Goal: Task Accomplishment & Management: Manage account settings

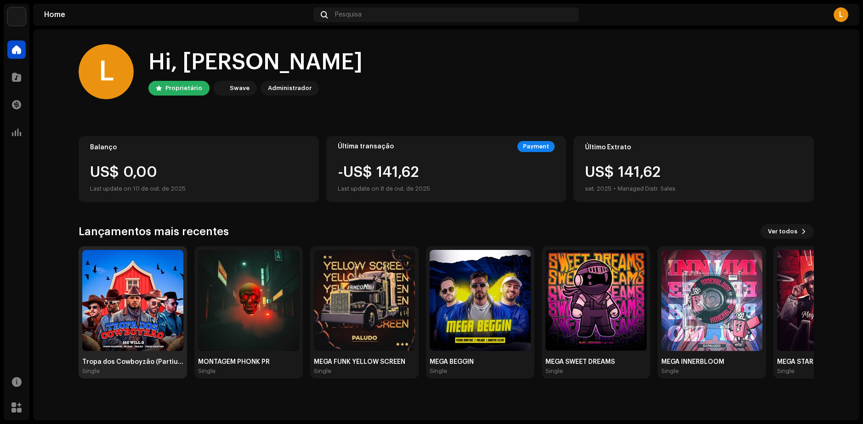
click at [169, 298] on img at bounding box center [132, 300] width 101 height 101
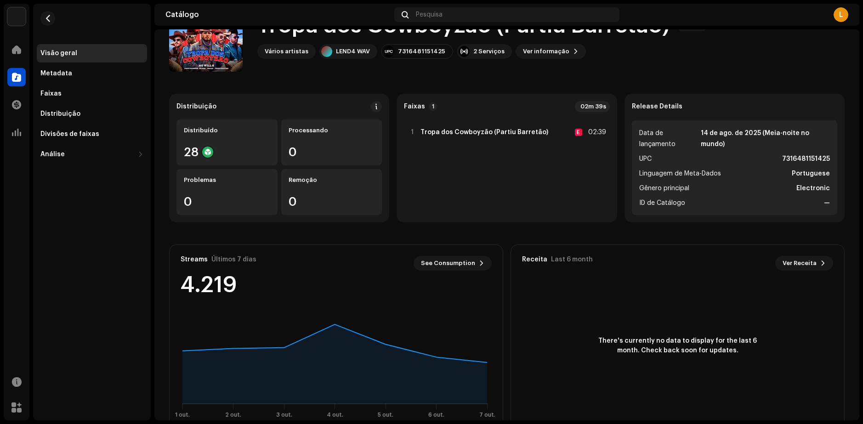
scroll to position [68, 0]
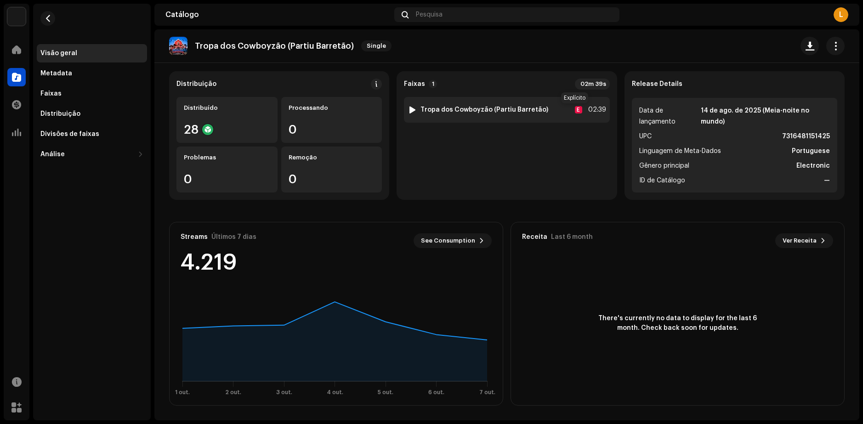
click at [575, 109] on div "E" at bounding box center [578, 109] width 7 height 7
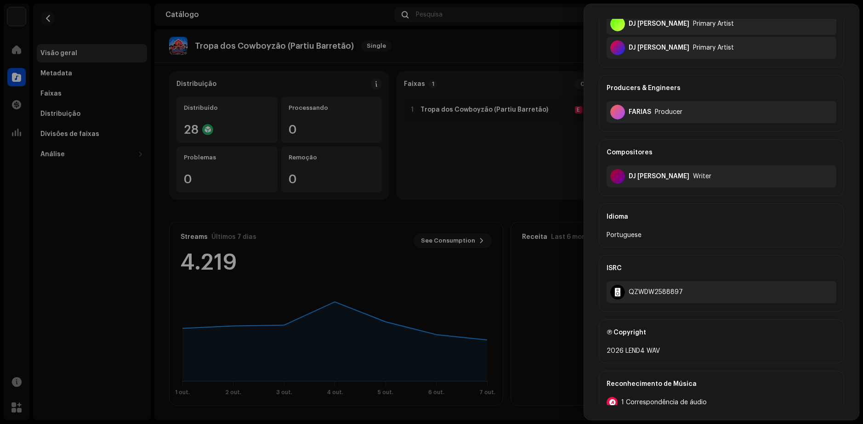
scroll to position [317, 0]
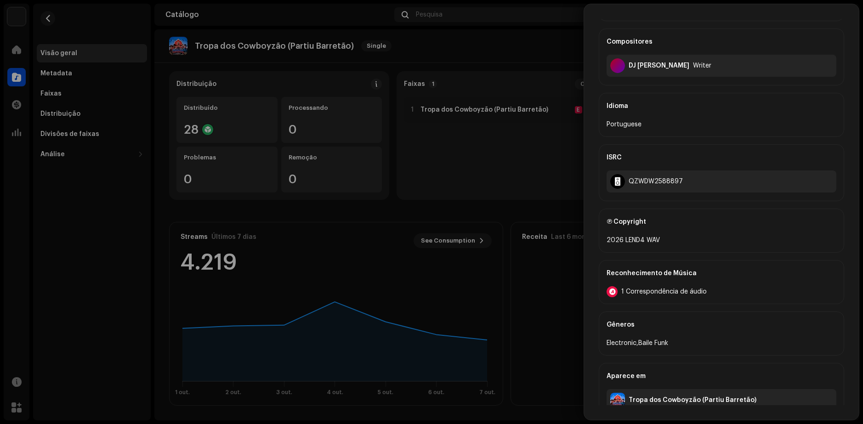
click at [655, 288] on span "1 Correspondência de áudio" at bounding box center [663, 291] width 85 height 7
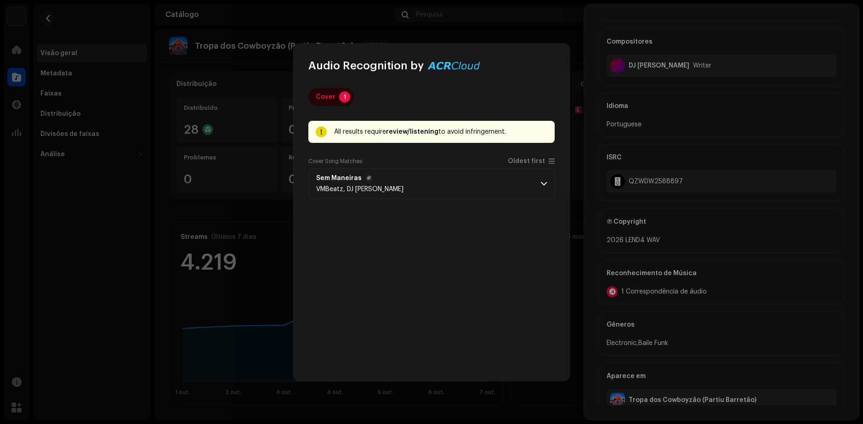
click at [543, 187] on span at bounding box center [544, 183] width 6 height 7
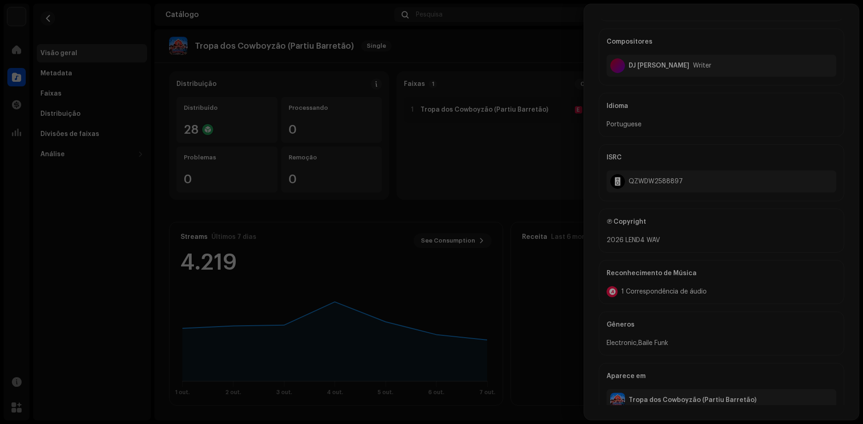
click at [225, 237] on div "Audio Recognition by Cover 1 All results require review/listening to avoid infr…" at bounding box center [431, 212] width 863 height 424
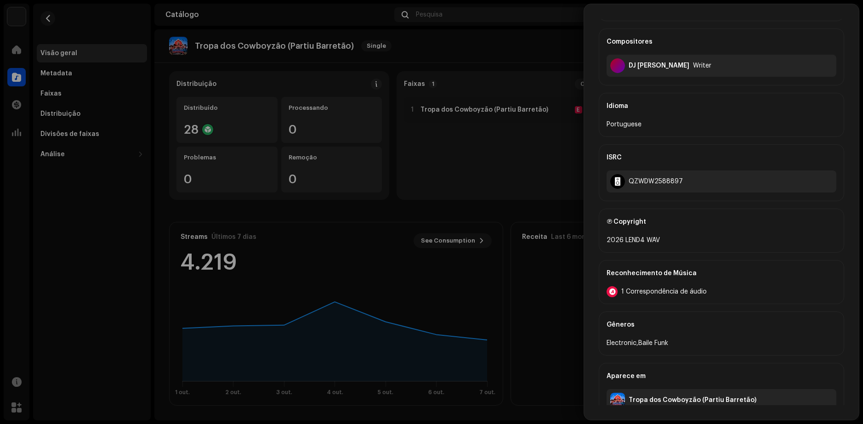
click at [206, 250] on div at bounding box center [431, 212] width 863 height 424
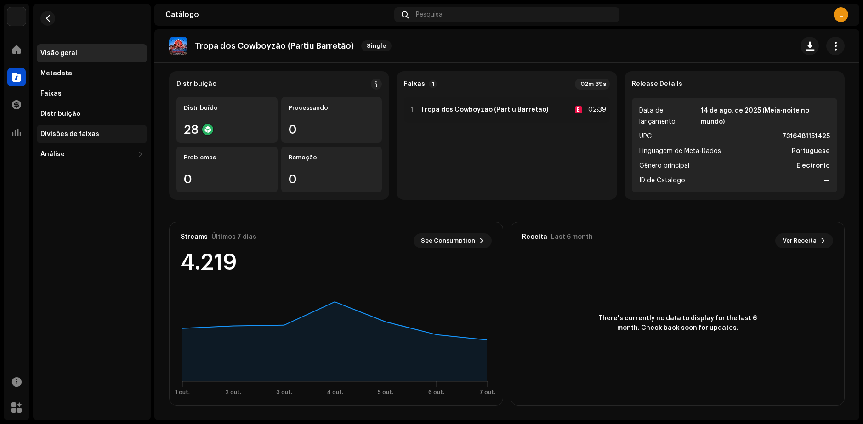
click at [84, 141] on div "Divisões de faixas" at bounding box center [92, 134] width 110 height 18
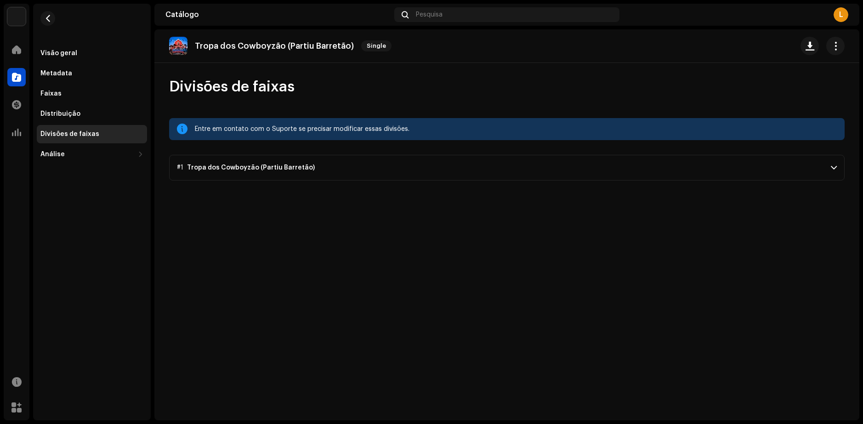
click at [326, 163] on p-accordion-header "#1 Tropa dos Cowboyzão (Partiu Barretão)" at bounding box center [506, 168] width 675 height 26
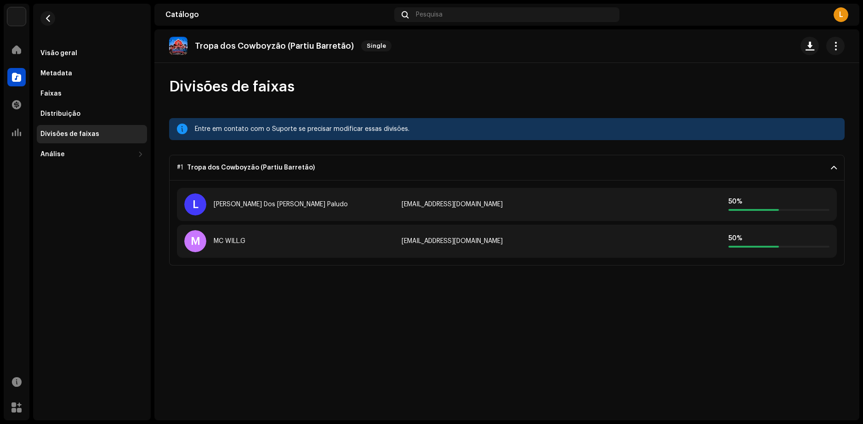
click at [838, 56] on div "Tropa dos Cowboyzão (Partiu Barretão) Single" at bounding box center [506, 46] width 705 height 34
click at [837, 51] on button "button" at bounding box center [835, 46] width 18 height 18
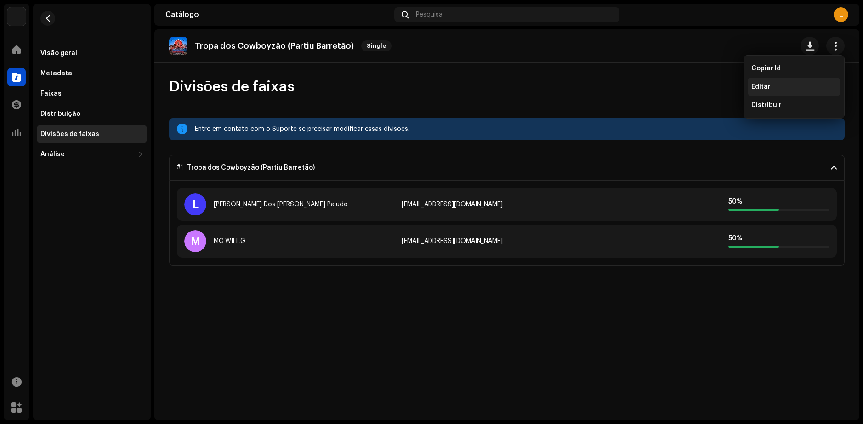
click at [778, 88] on div "Editar" at bounding box center [793, 86] width 85 height 7
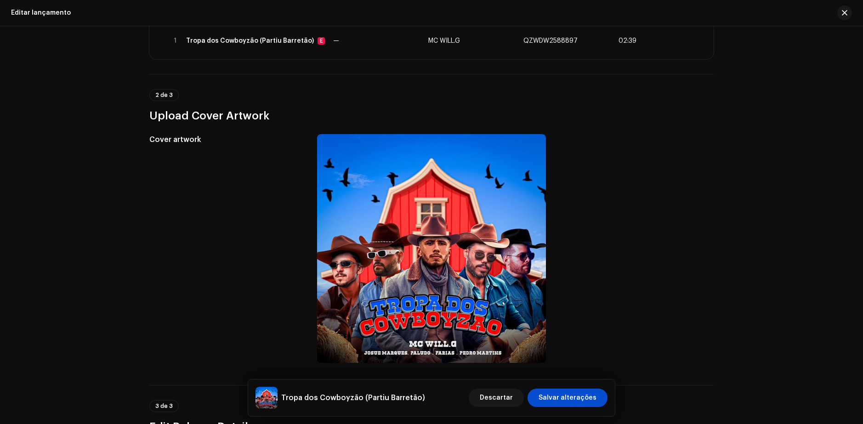
scroll to position [138, 0]
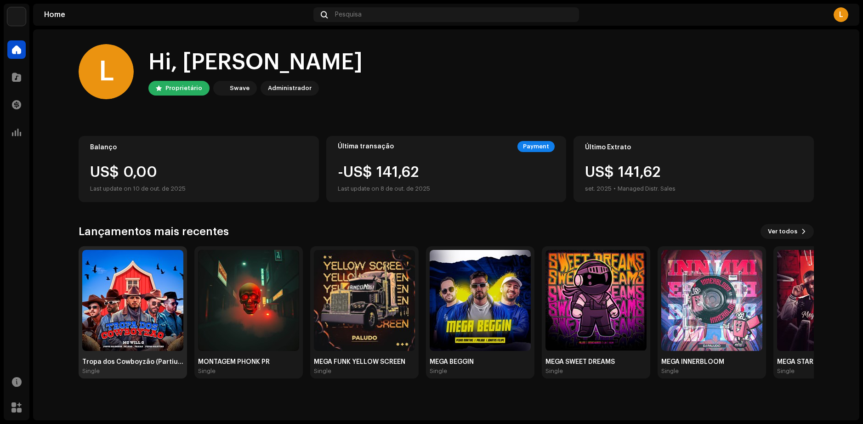
click at [141, 288] on img at bounding box center [132, 300] width 101 height 101
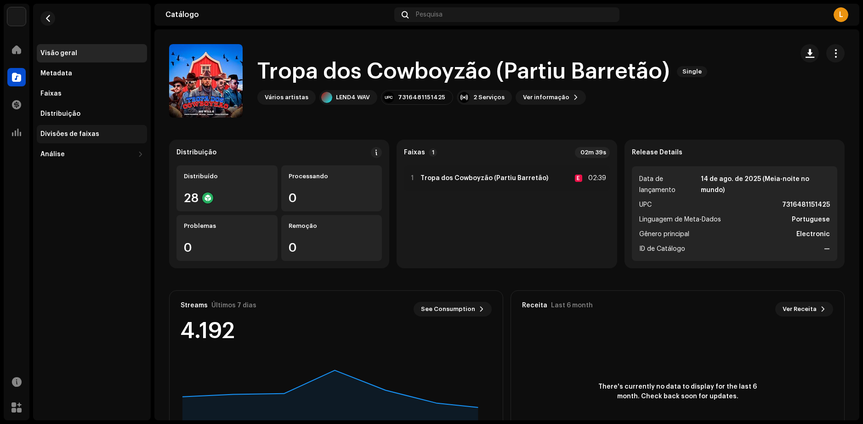
click at [66, 140] on div "Divisões de faixas" at bounding box center [92, 134] width 110 height 18
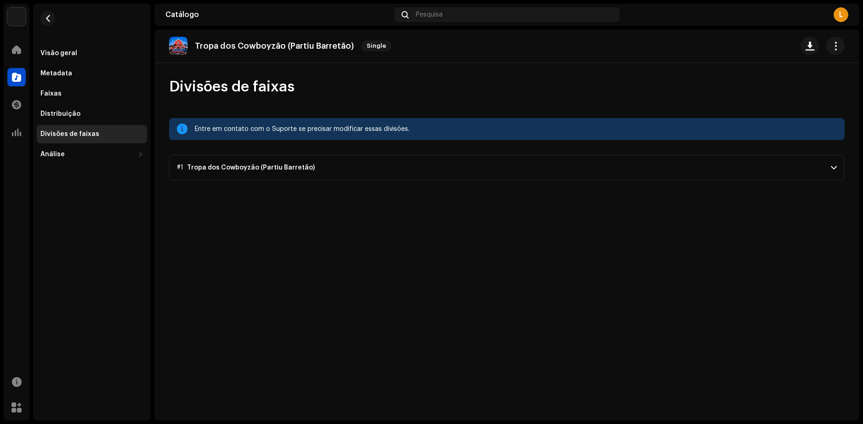
click at [688, 162] on p-accordion-header "#1 Tropa dos Cowboyzão (Partiu Barretão)" at bounding box center [506, 168] width 675 height 26
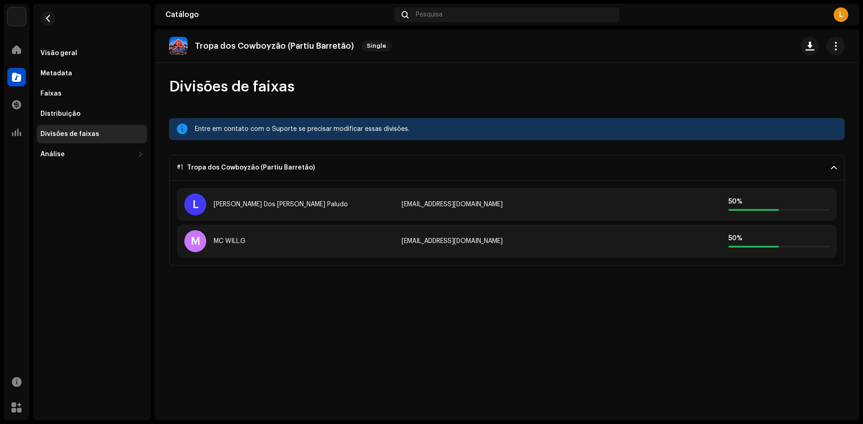
click at [351, 238] on div "M MC WILL.G" at bounding box center [289, 241] width 210 height 22
click at [178, 233] on div "M MC WILL.G [EMAIL_ADDRESS][DOMAIN_NAME] 50 %" at bounding box center [507, 241] width 660 height 33
click at [236, 197] on div "L [PERSON_NAME] Dos [PERSON_NAME] Paludo" at bounding box center [289, 204] width 210 height 22
click at [259, 164] on div "Tropa dos Cowboyzão (Partiu Barretão)" at bounding box center [251, 167] width 128 height 7
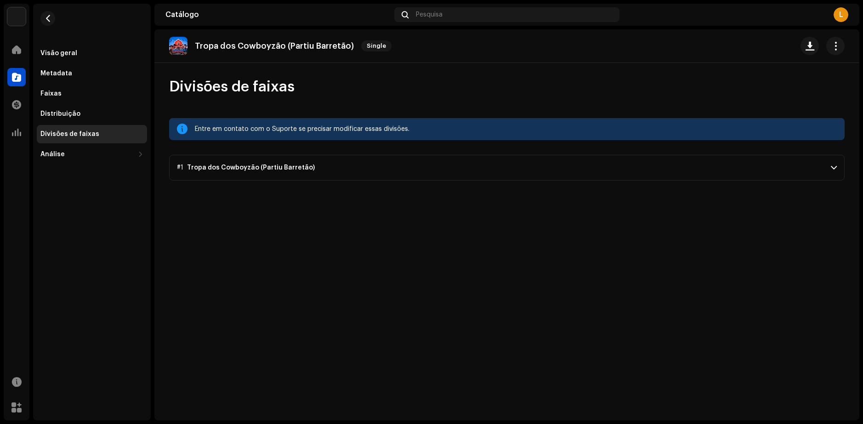
click at [259, 164] on div "Tropa dos Cowboyzão (Partiu Barretão)" at bounding box center [251, 167] width 128 height 7
